Goal: Task Accomplishment & Management: Manage account settings

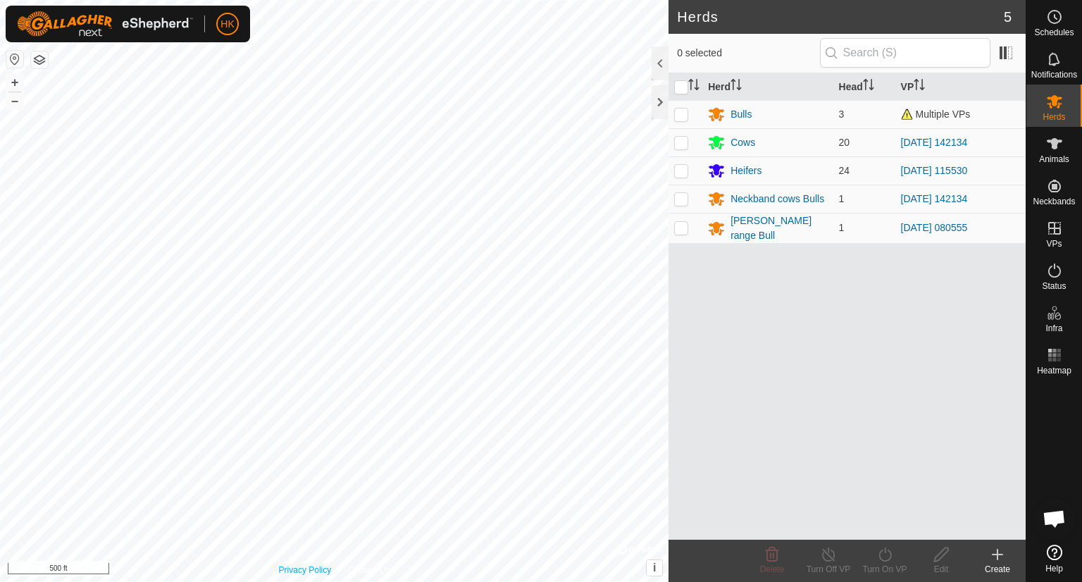
click at [327, 571] on div "Privacy Policy Contact Us Balsak 2593726133 Bulls [DATE] 081428 + – ⇧ i © Mapbo…" at bounding box center [334, 291] width 669 height 582
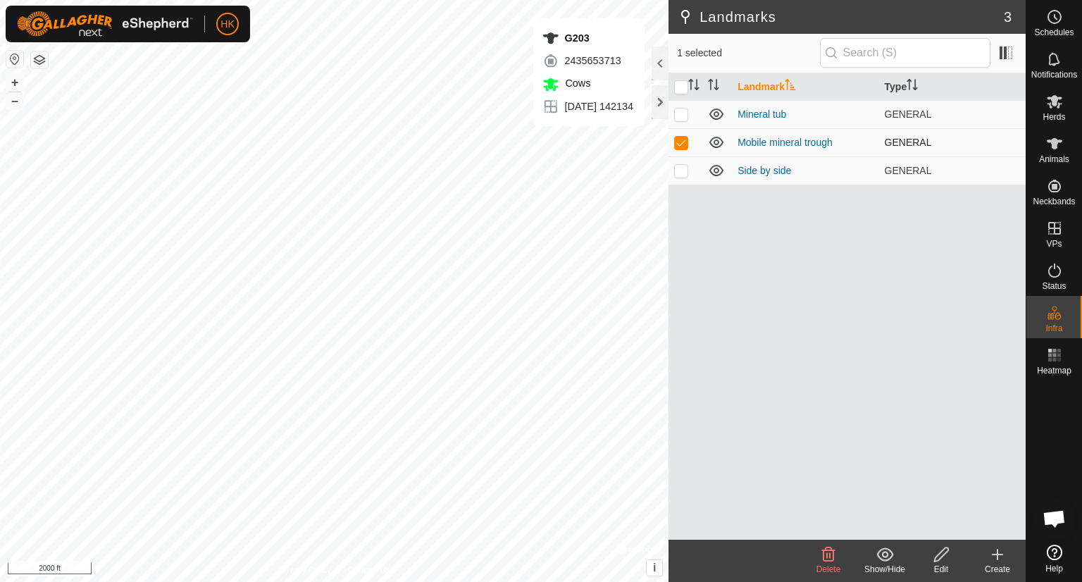
click at [714, 144] on icon at bounding box center [716, 142] width 17 height 17
click at [945, 557] on icon at bounding box center [942, 554] width 18 height 17
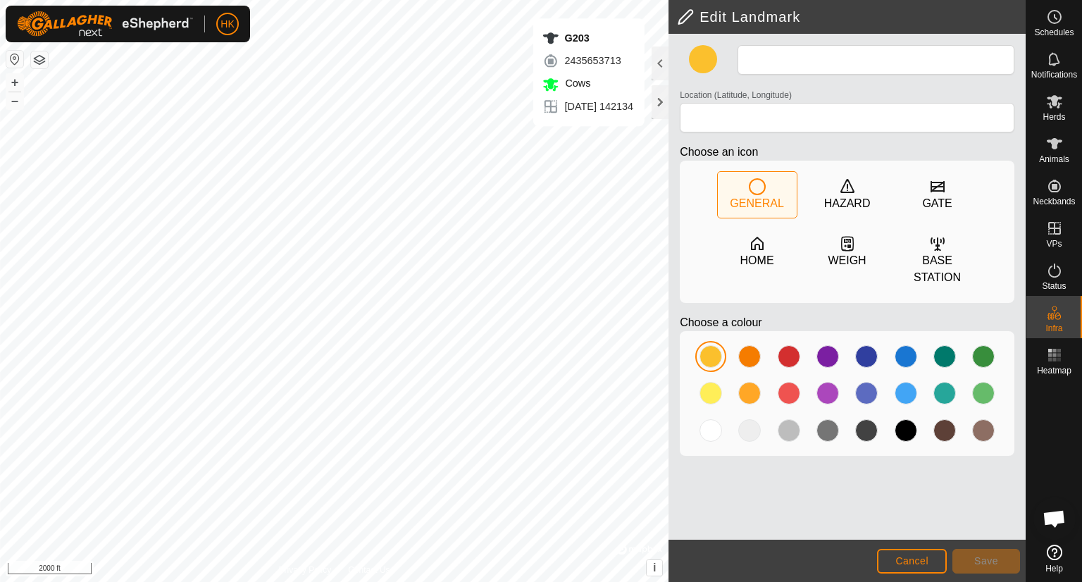
type input "Mobile mineral trough"
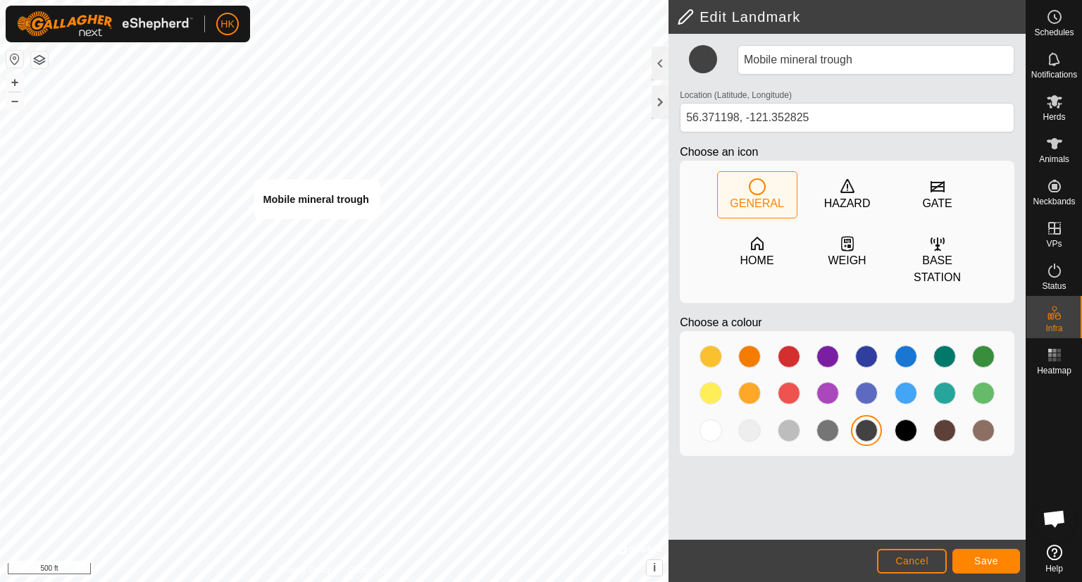
type input "56.371411, -121.353811"
click at [981, 556] on span "Save" at bounding box center [986, 560] width 24 height 11
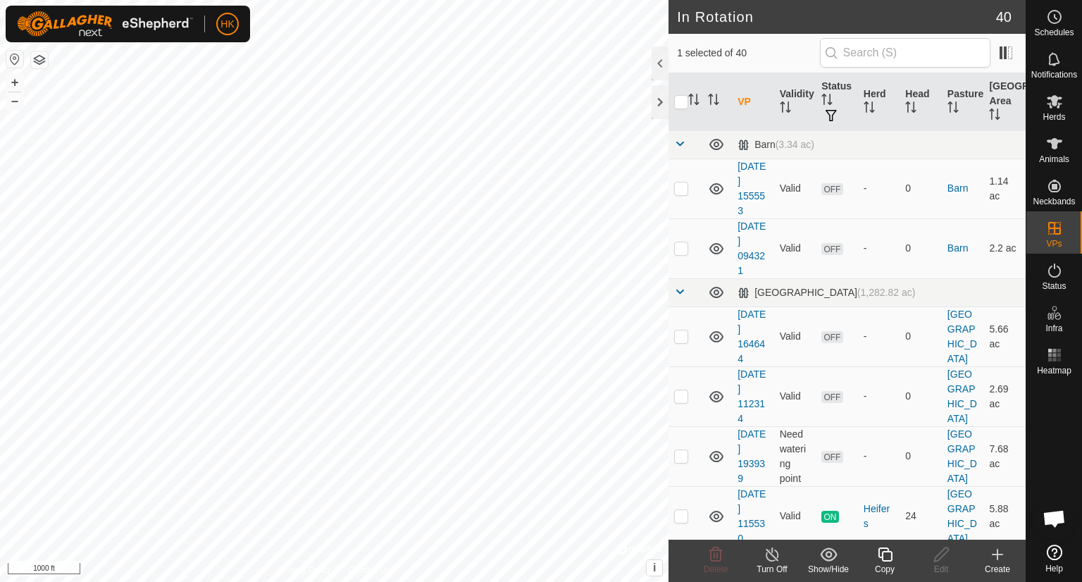
checkbox input "false"
checkbox input "true"
checkbox input "false"
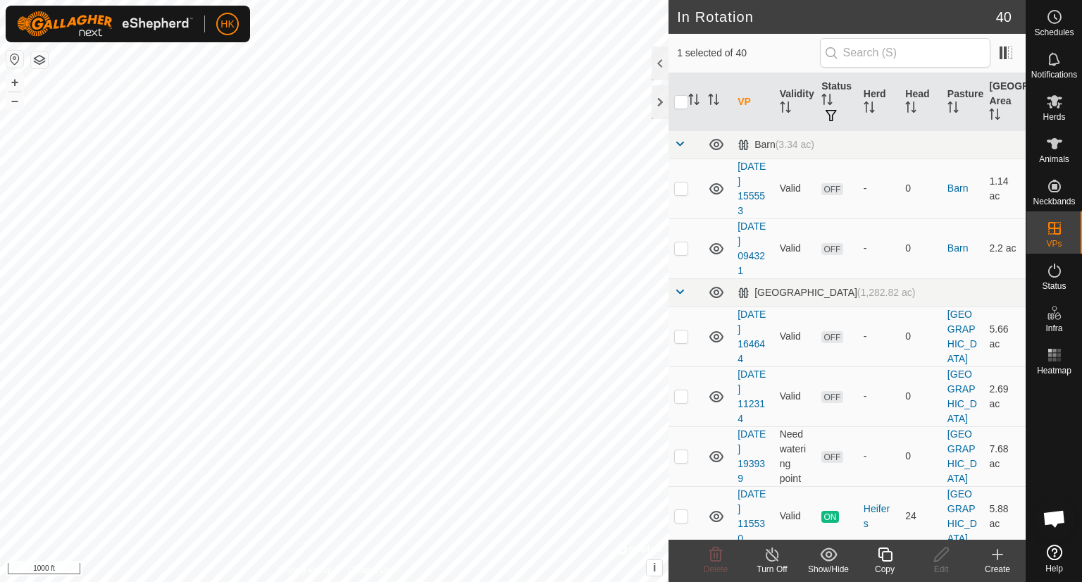
checkbox input "false"
checkbox input "true"
checkbox input "false"
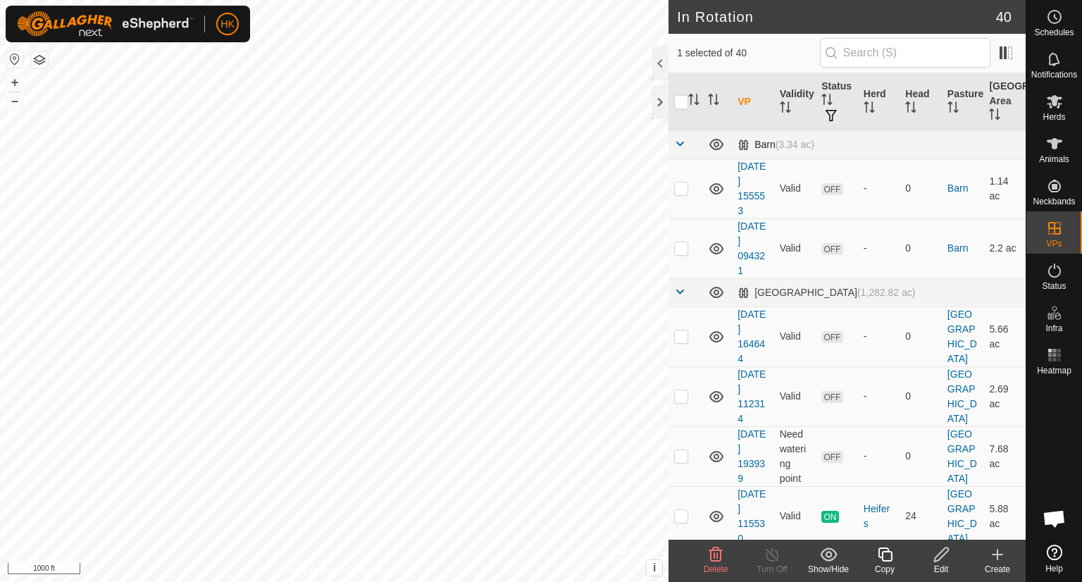
checkbox input "false"
checkbox input "true"
checkbox input "false"
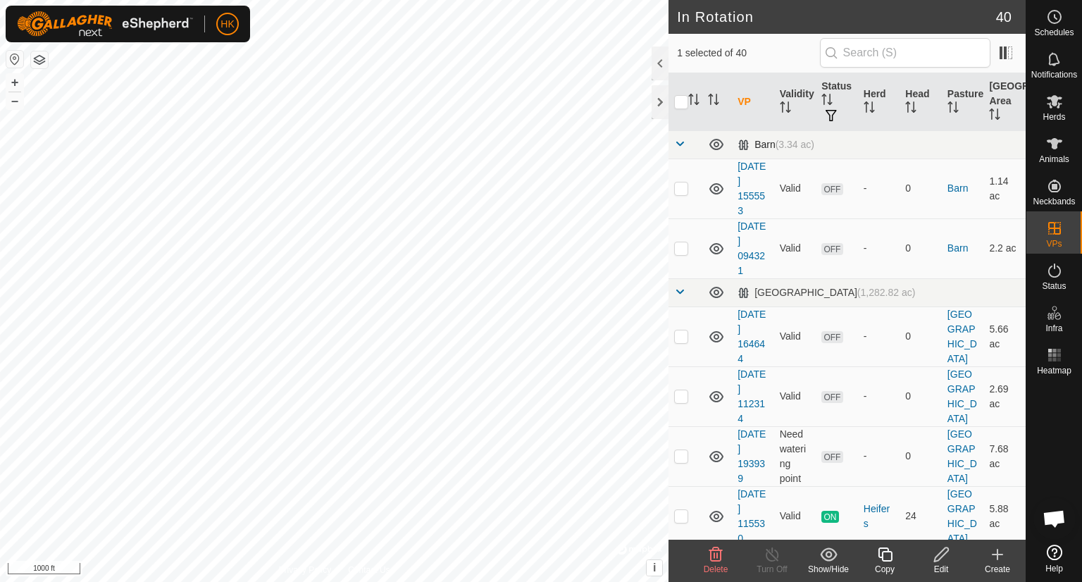
checkbox input "true"
checkbox input "false"
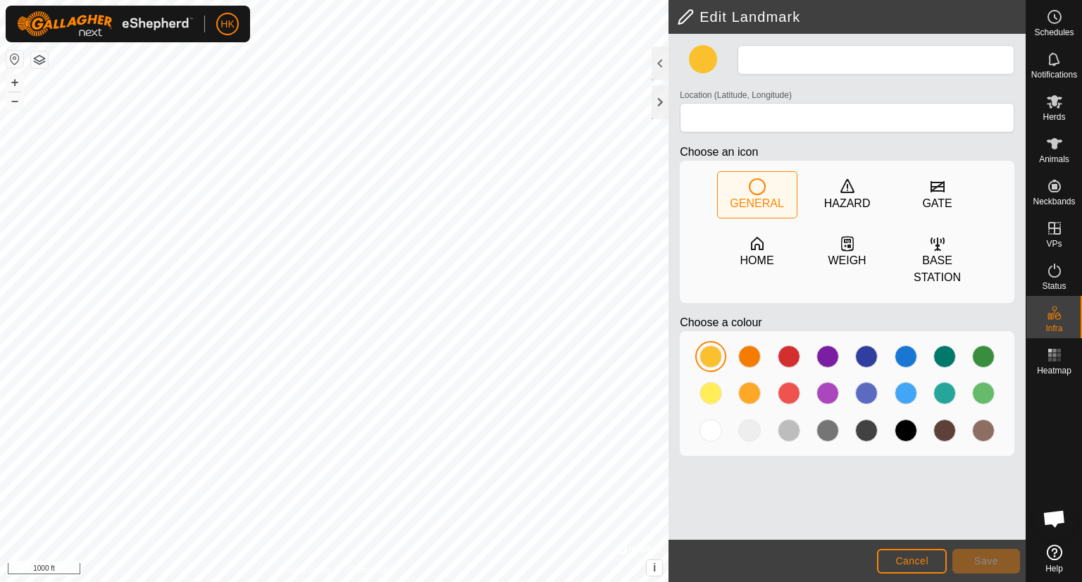
type input "Mobile mineral trough"
type input "56.371411, -121.353811"
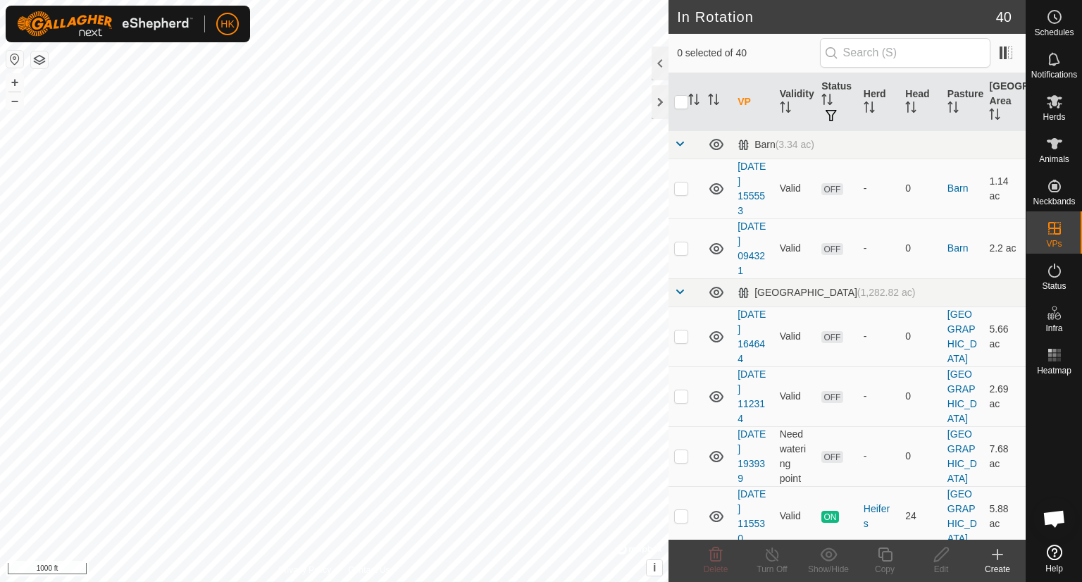
checkbox input "true"
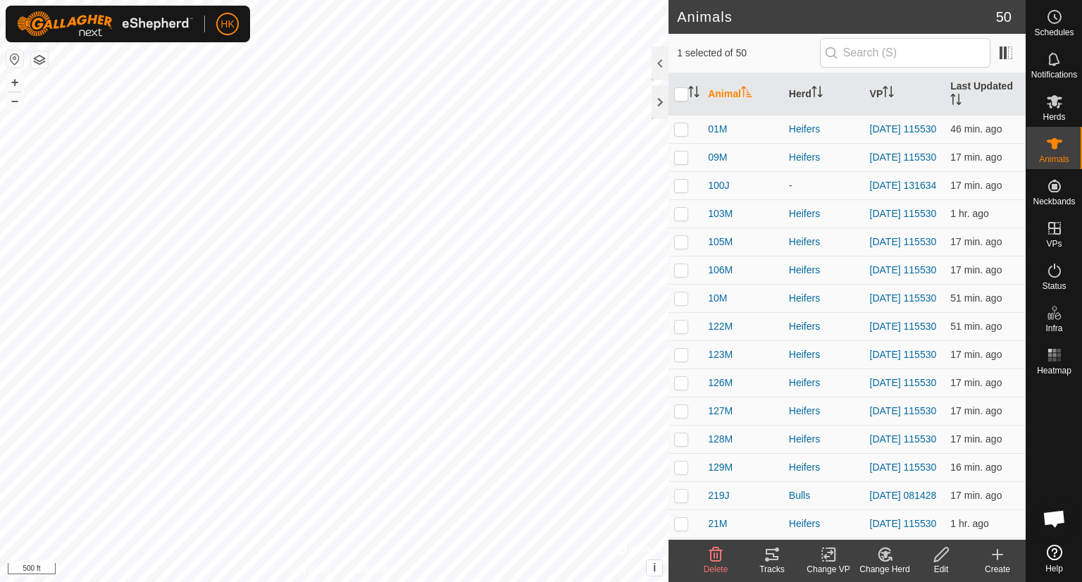
click at [769, 549] on icon at bounding box center [772, 554] width 13 height 11
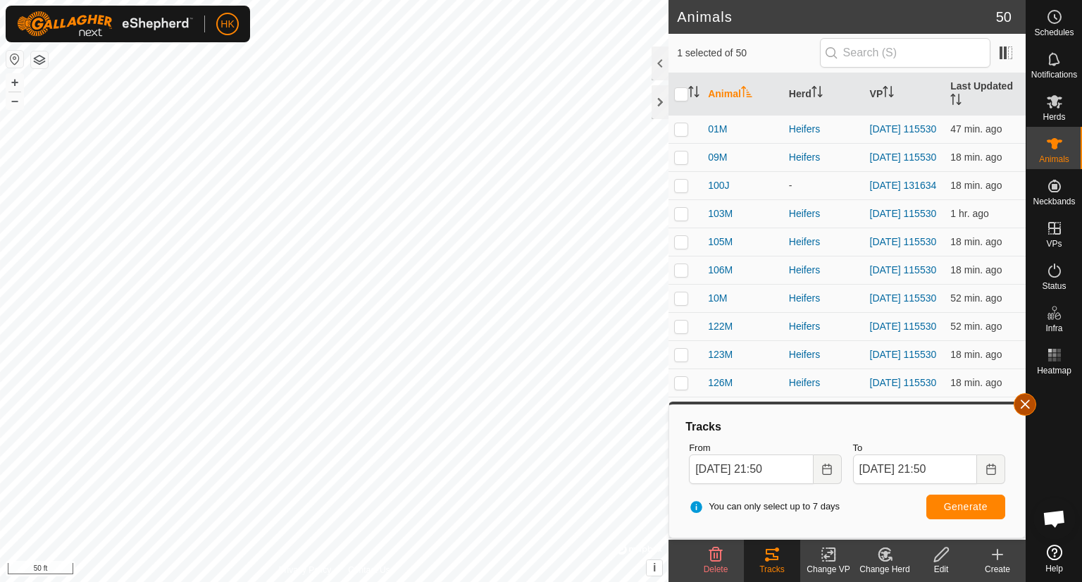
click at [1025, 404] on button "button" at bounding box center [1025, 404] width 23 height 23
